Goal: Check status

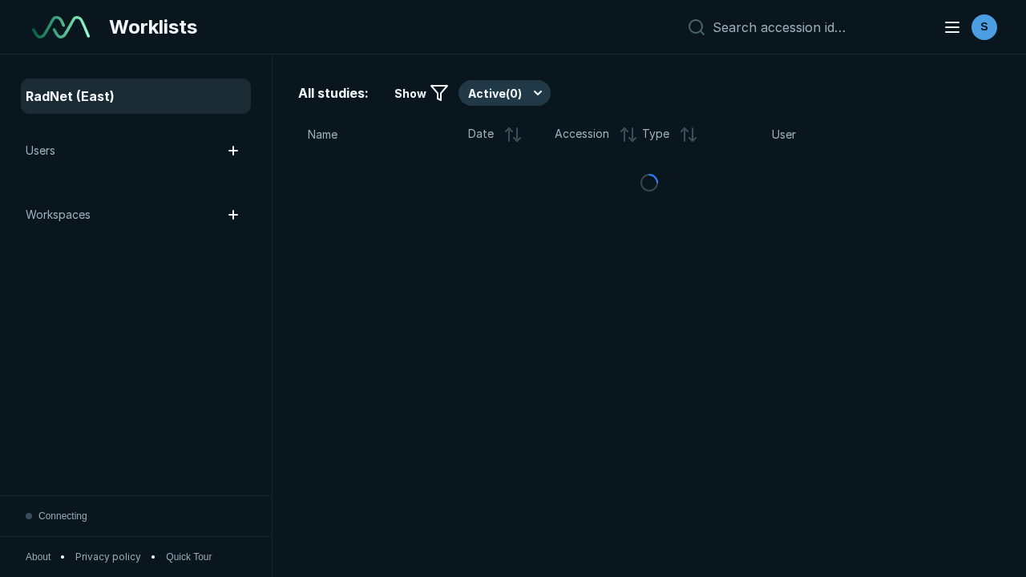
scroll to position [4377, 6677]
